Goal: Task Accomplishment & Management: Complete application form

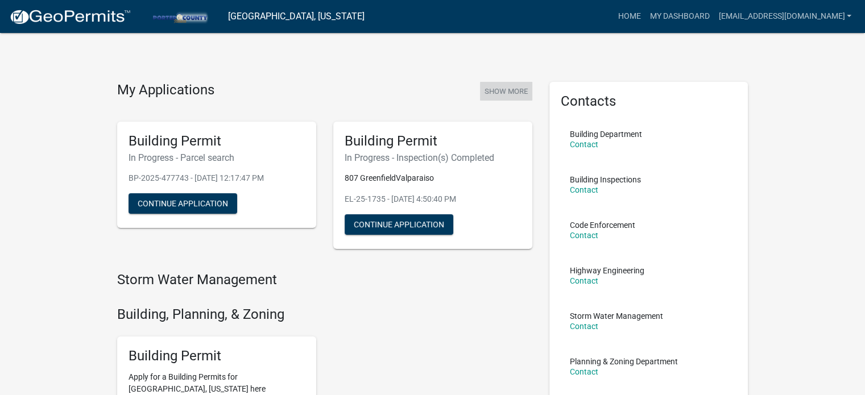
click at [496, 87] on button "Show More" at bounding box center [506, 91] width 52 height 19
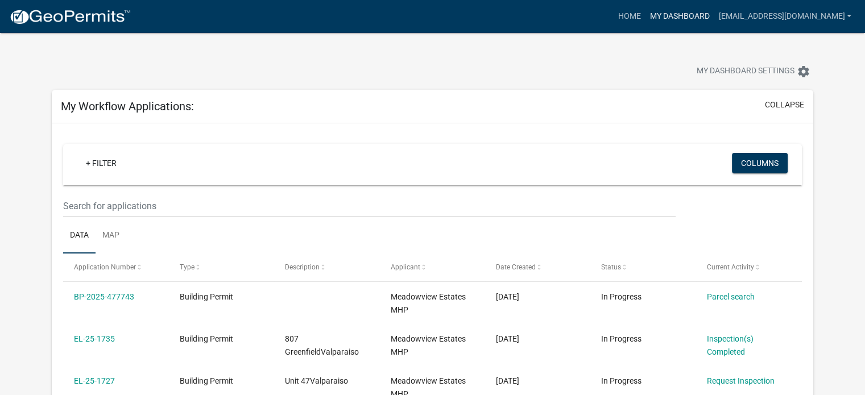
click at [689, 13] on link "My Dashboard" at bounding box center [679, 17] width 69 height 22
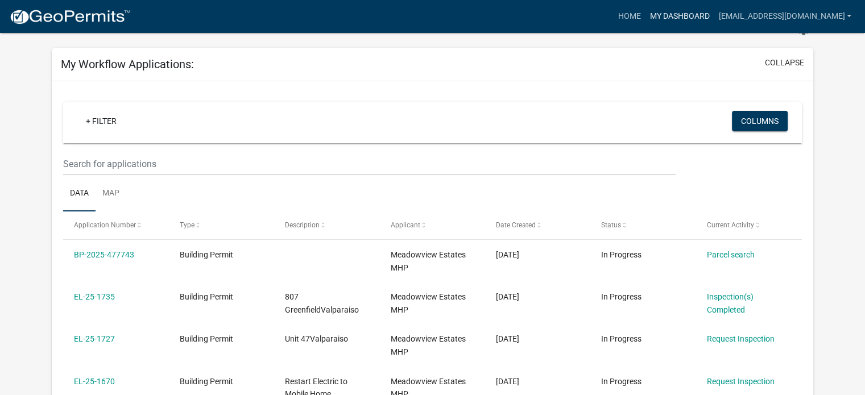
scroll to position [57, 0]
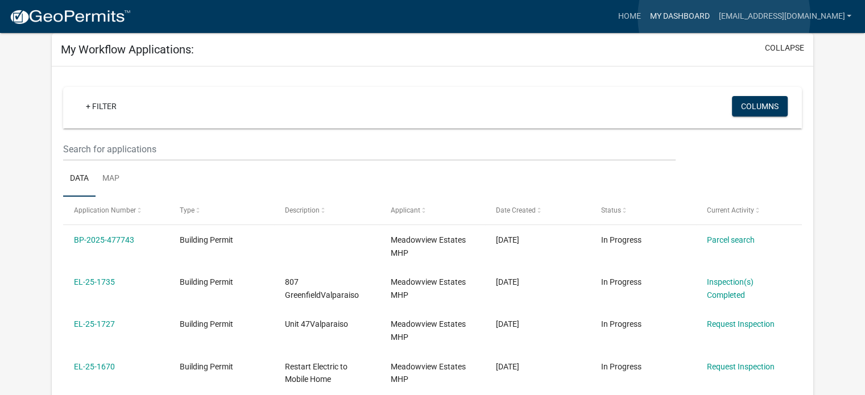
click at [714, 17] on link "My Dashboard" at bounding box center [679, 17] width 69 height 22
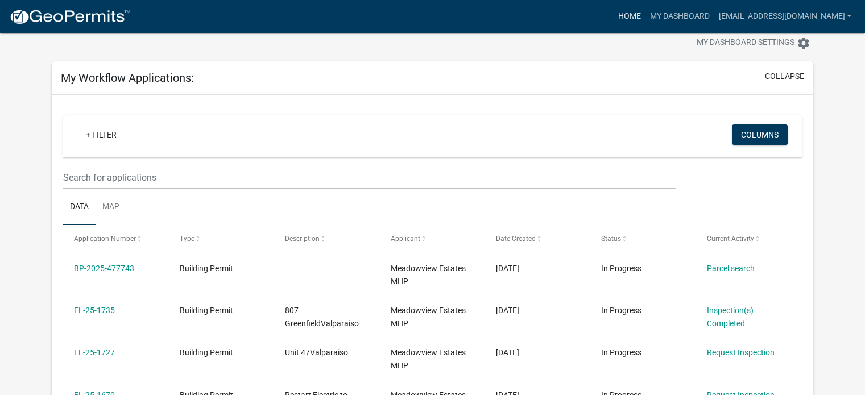
scroll to position [0, 0]
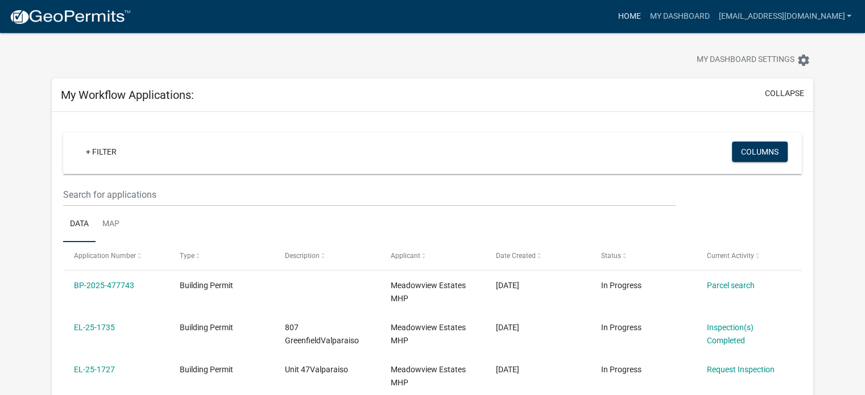
click at [645, 18] on link "Home" at bounding box center [629, 17] width 32 height 22
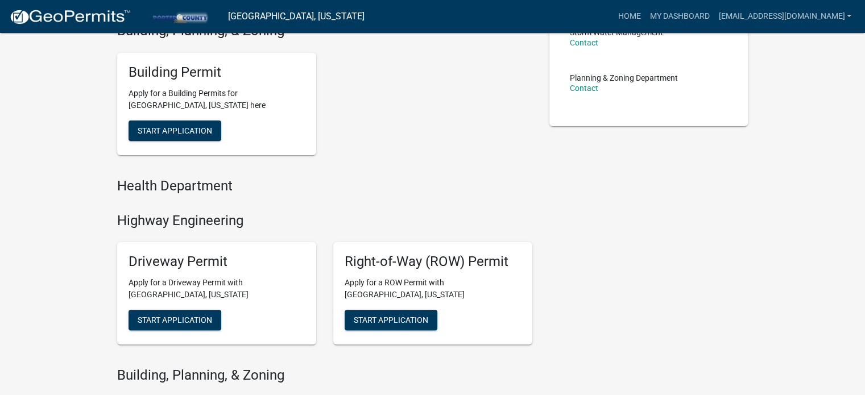
scroll to position [284, 0]
click at [157, 130] on span "Start Application" at bounding box center [175, 129] width 75 height 9
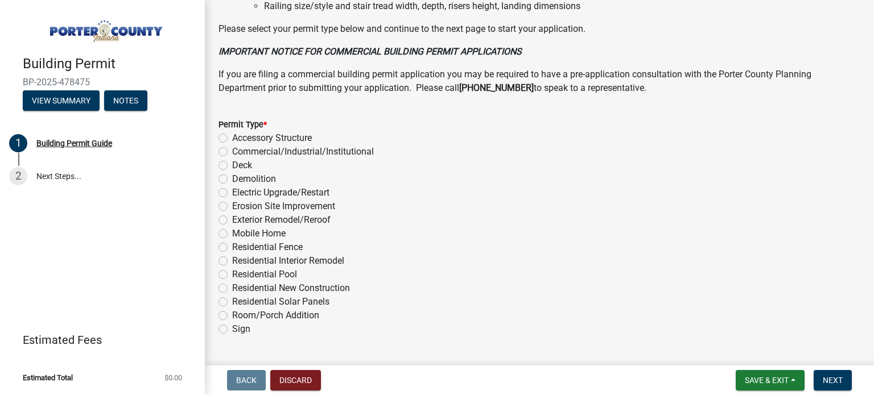
scroll to position [910, 0]
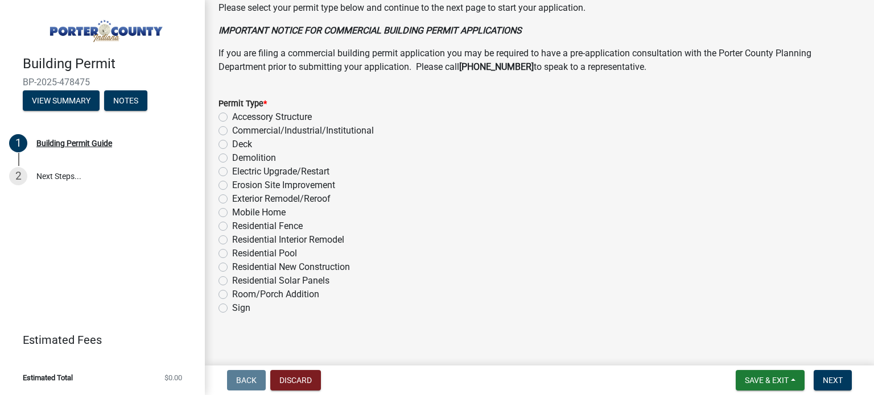
click at [232, 171] on label "Electric Upgrade/Restart" at bounding box center [280, 172] width 97 height 14
click at [232, 171] on input "Electric Upgrade/Restart" at bounding box center [235, 168] width 7 height 7
radio input "true"
click at [832, 382] on span "Next" at bounding box center [833, 380] width 20 height 9
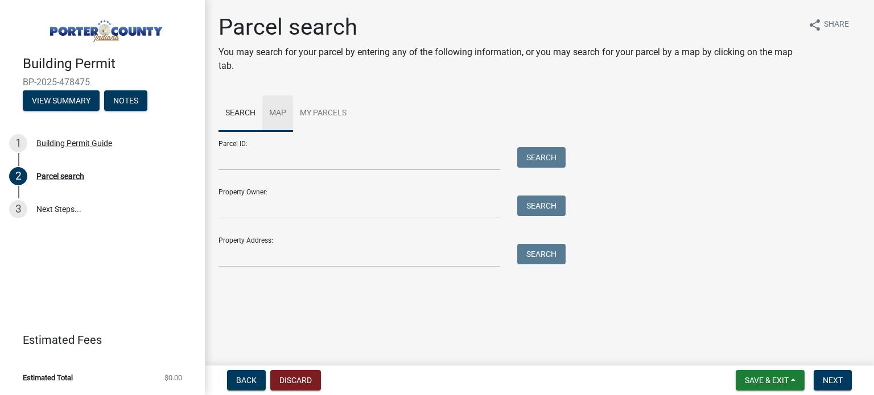
click at [277, 109] on link "Map" at bounding box center [277, 114] width 31 height 36
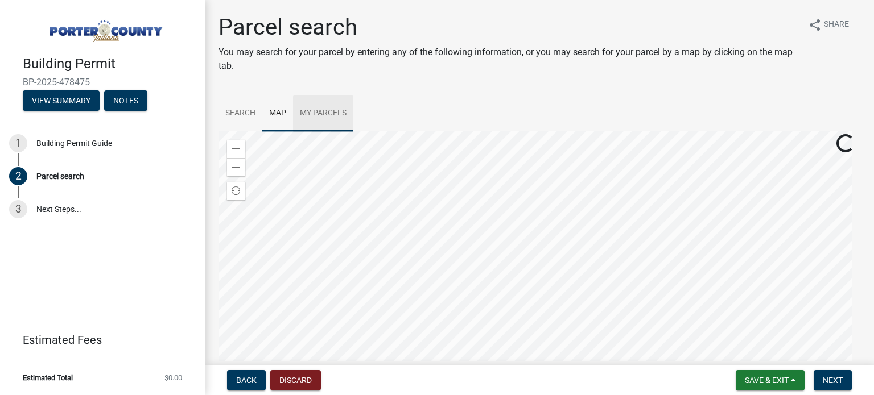
click at [328, 115] on link "My Parcels" at bounding box center [323, 114] width 60 height 36
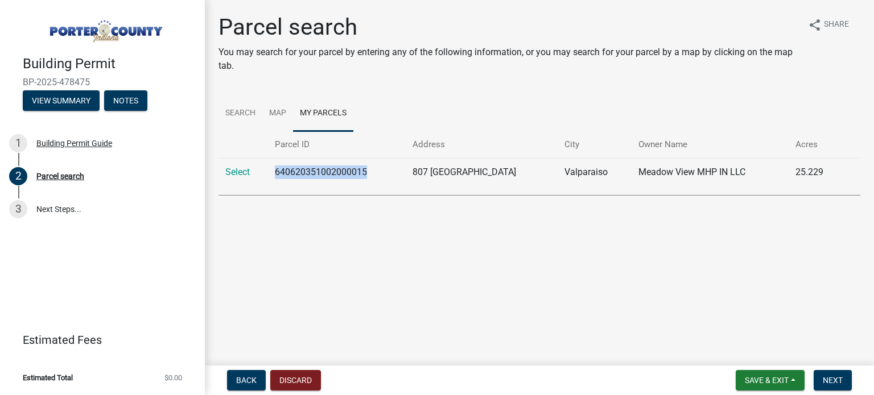
drag, startPoint x: 387, startPoint y: 176, endPoint x: 277, endPoint y: 172, distance: 110.4
click at [277, 172] on td "640620351002000015" at bounding box center [337, 172] width 138 height 28
copy td "640620351002000015"
click at [246, 118] on link "Search" at bounding box center [240, 114] width 44 height 36
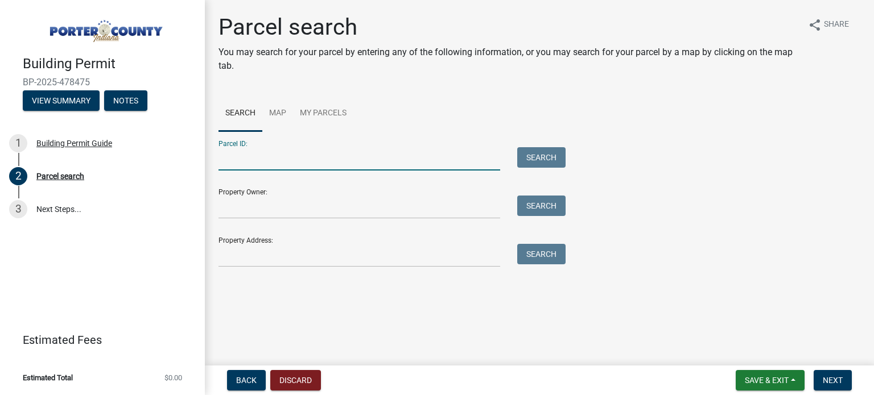
click at [265, 161] on input "Parcel ID:" at bounding box center [359, 158] width 282 height 23
paste input "640620351002000015"
type input "640620351002000015"
click at [532, 156] on button "Search" at bounding box center [541, 157] width 48 height 20
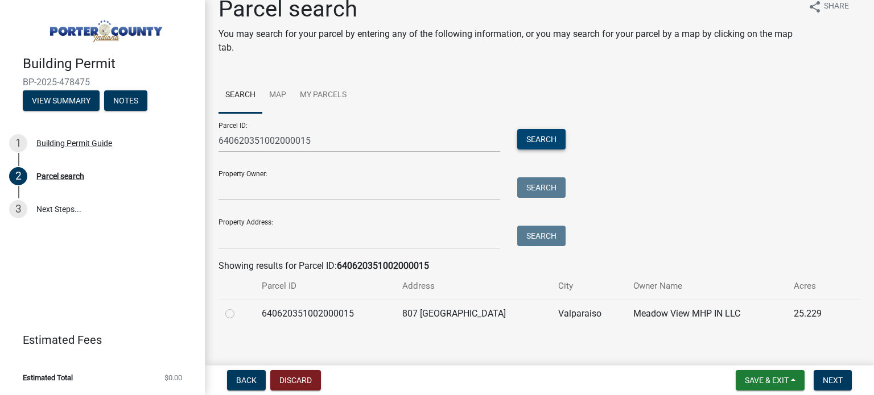
scroll to position [28, 0]
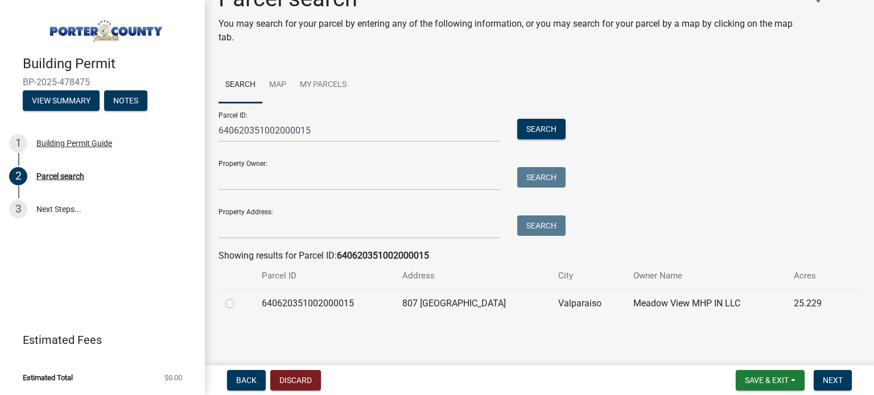
click at [239, 297] on label at bounding box center [239, 297] width 0 height 0
click at [239, 304] on input "radio" at bounding box center [242, 300] width 7 height 7
radio input "true"
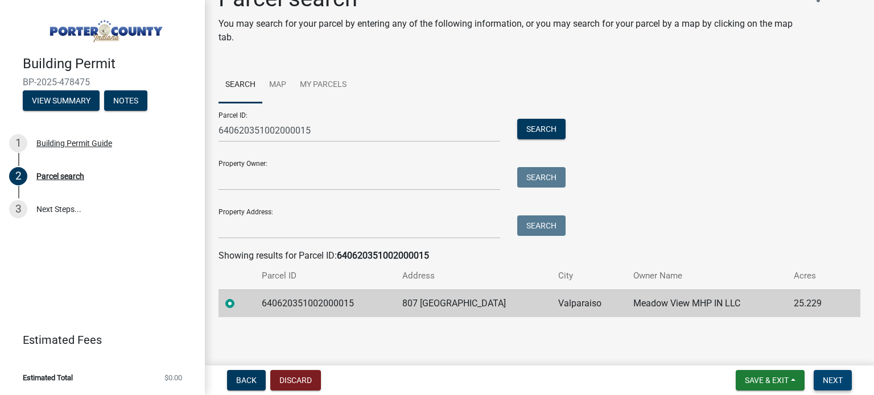
click at [834, 385] on span "Next" at bounding box center [833, 380] width 20 height 9
click at [834, 376] on span "Next" at bounding box center [833, 380] width 20 height 9
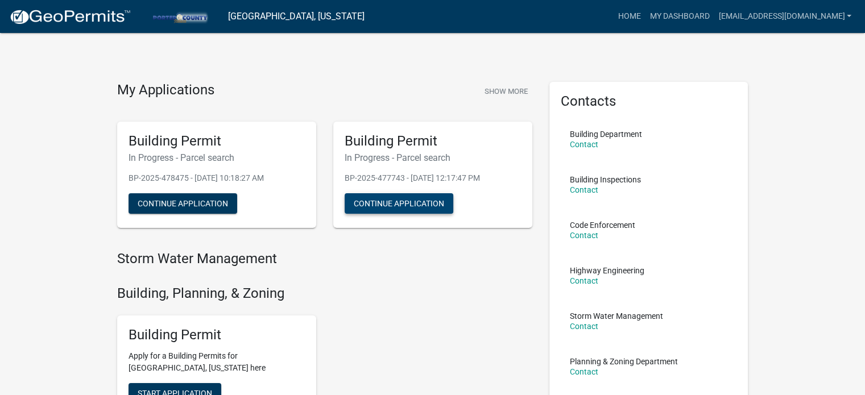
click at [383, 209] on button "Continue Application" at bounding box center [399, 203] width 109 height 20
